Goal: Task Accomplishment & Management: Use online tool/utility

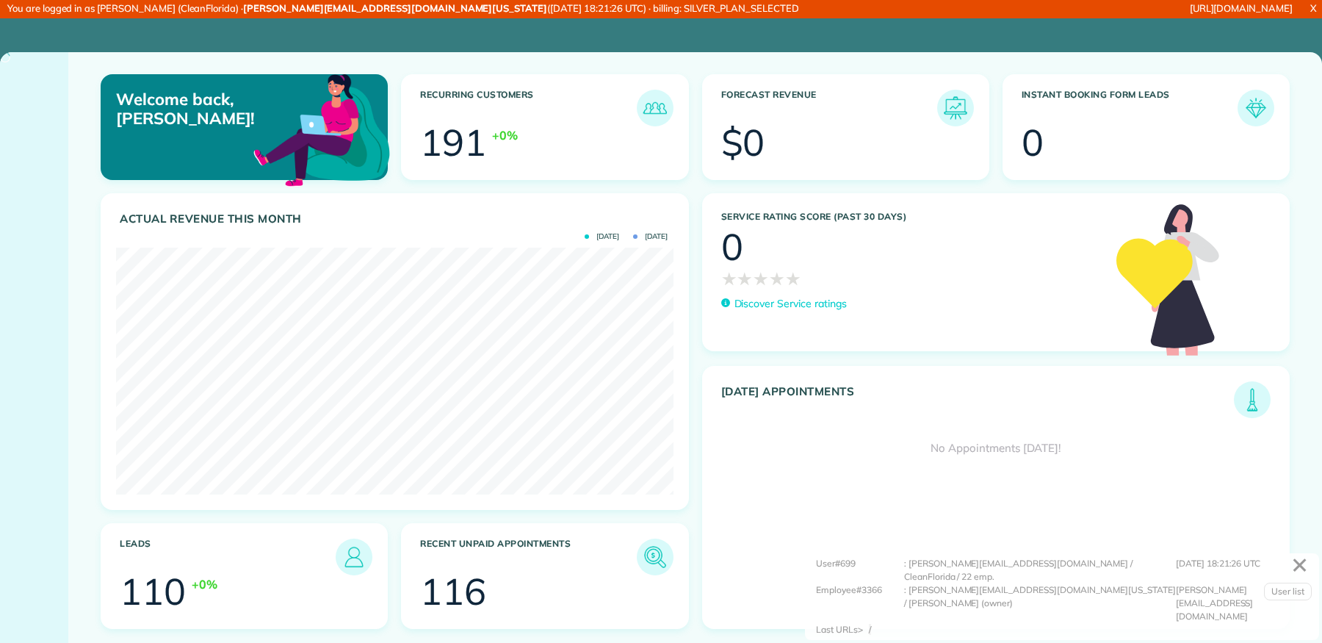
scroll to position [247, 557]
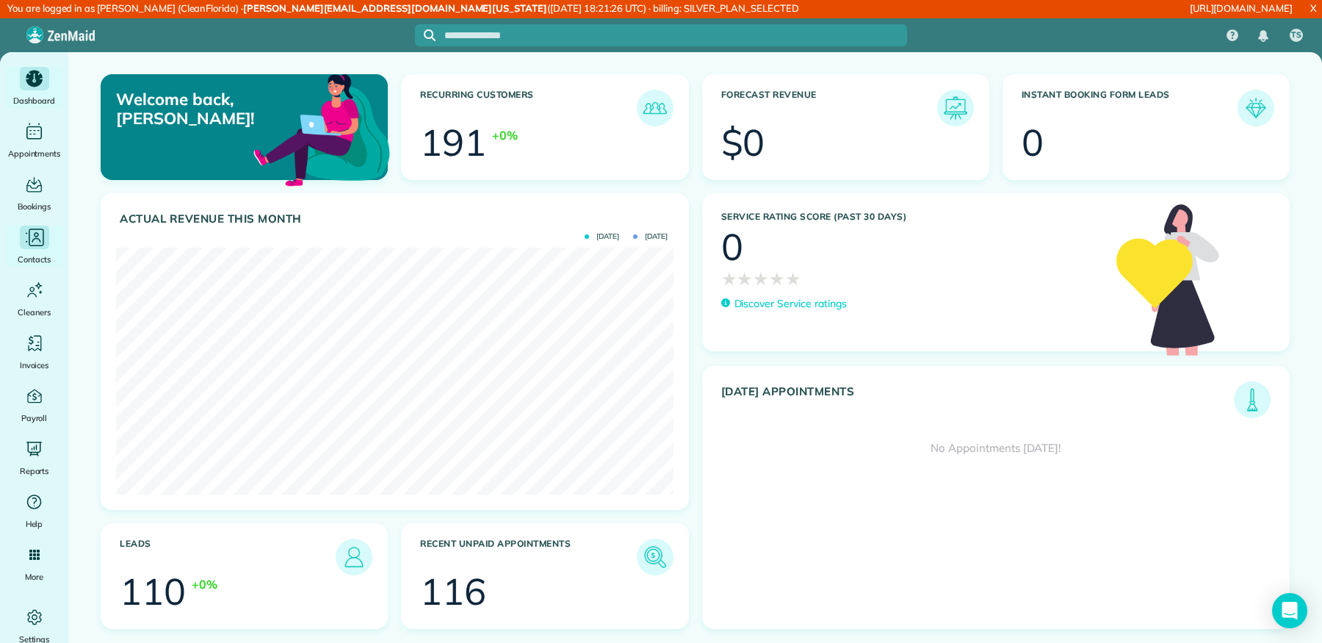
click at [29, 263] on span "Contacts" at bounding box center [34, 259] width 33 height 15
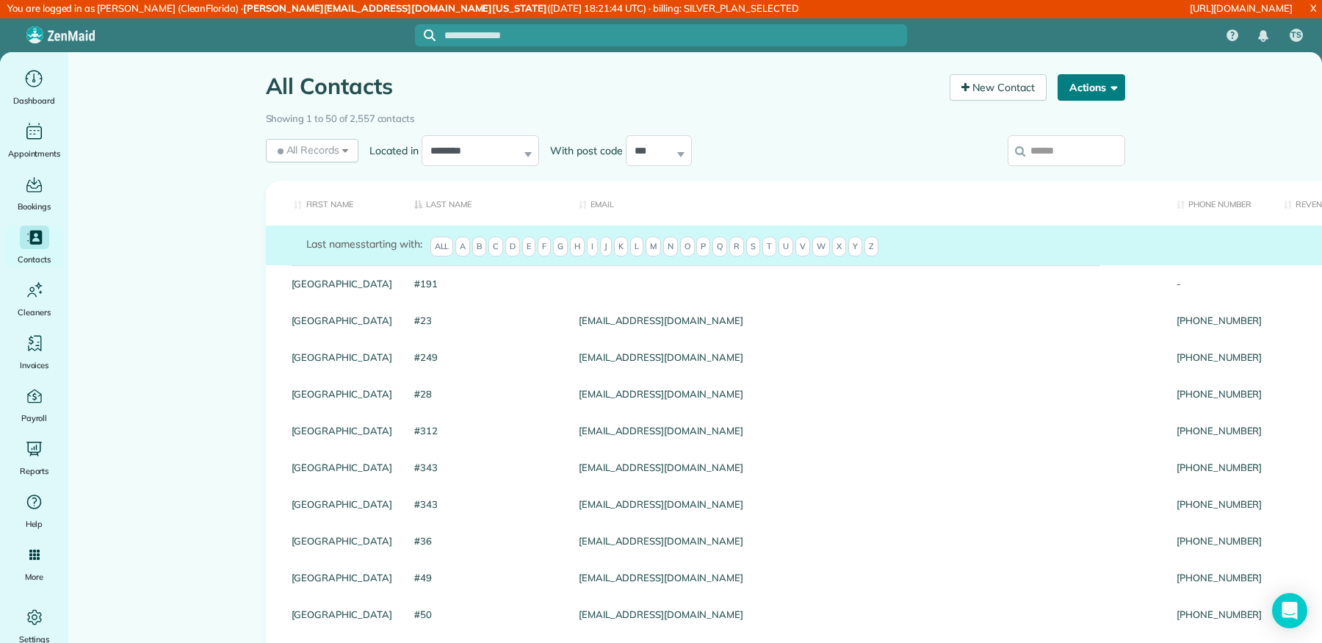
click at [1107, 90] on span "button" at bounding box center [1111, 86] width 11 height 11
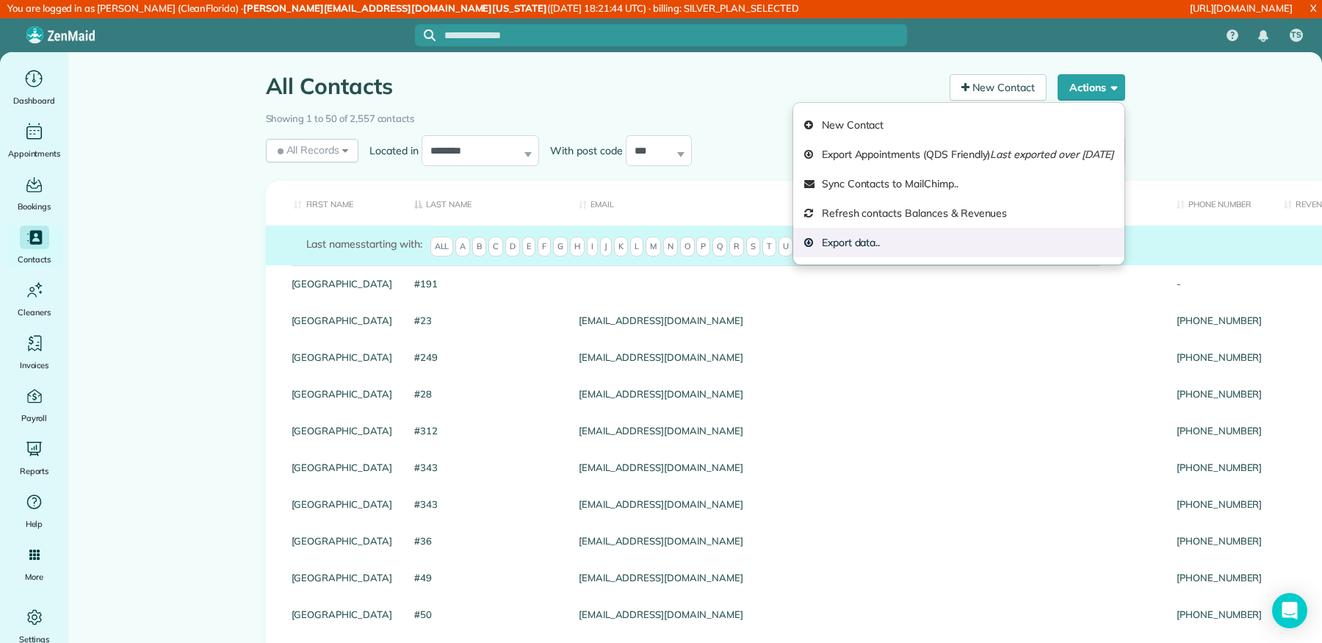
click at [932, 256] on link "Export data.." at bounding box center [958, 242] width 331 height 29
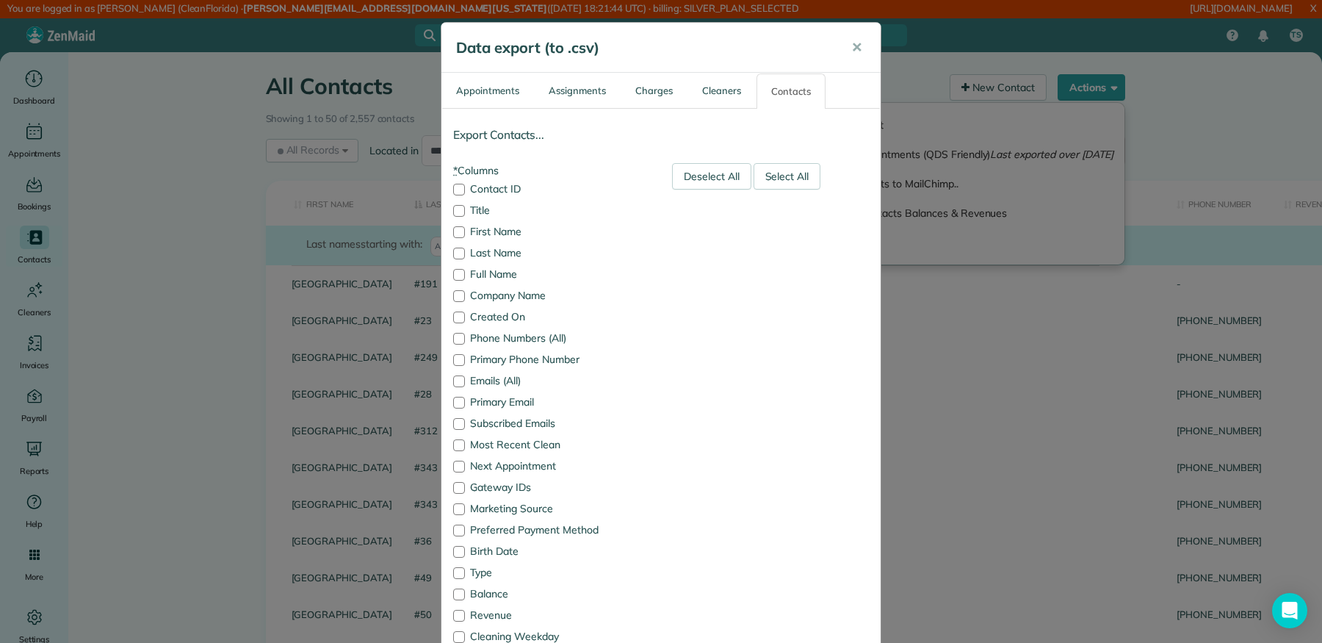
scroll to position [255, 0]
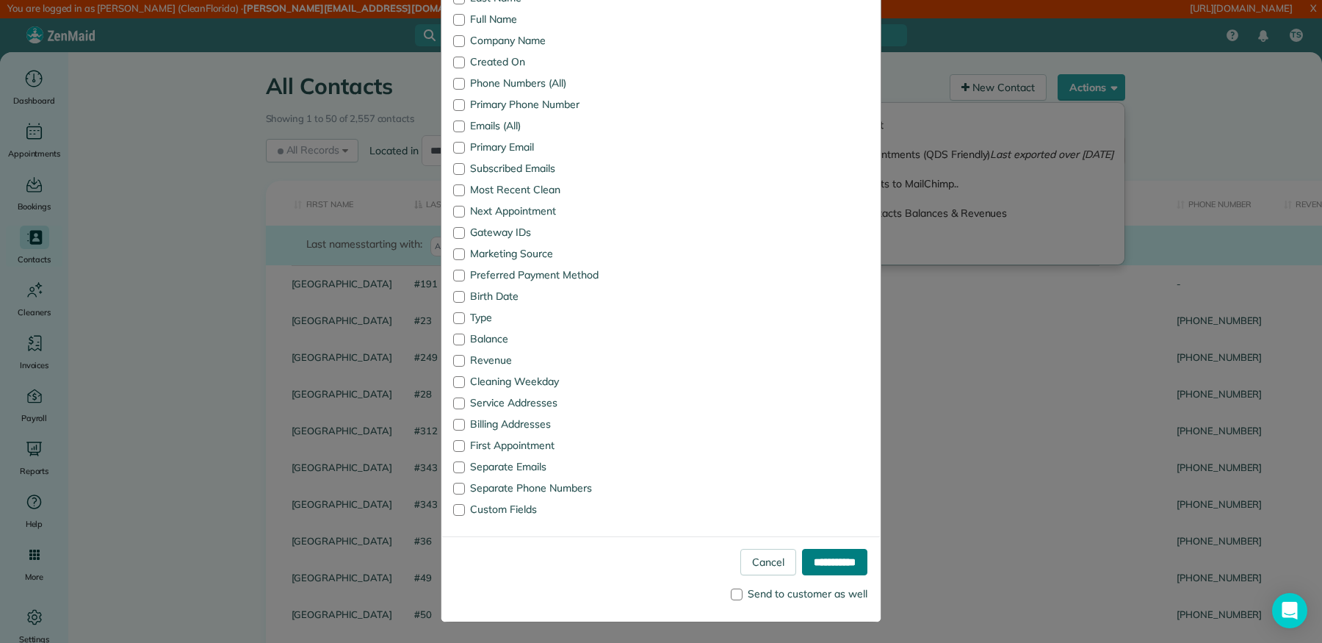
click at [819, 565] on input "**********" at bounding box center [834, 562] width 65 height 26
